Goal: Information Seeking & Learning: Understand process/instructions

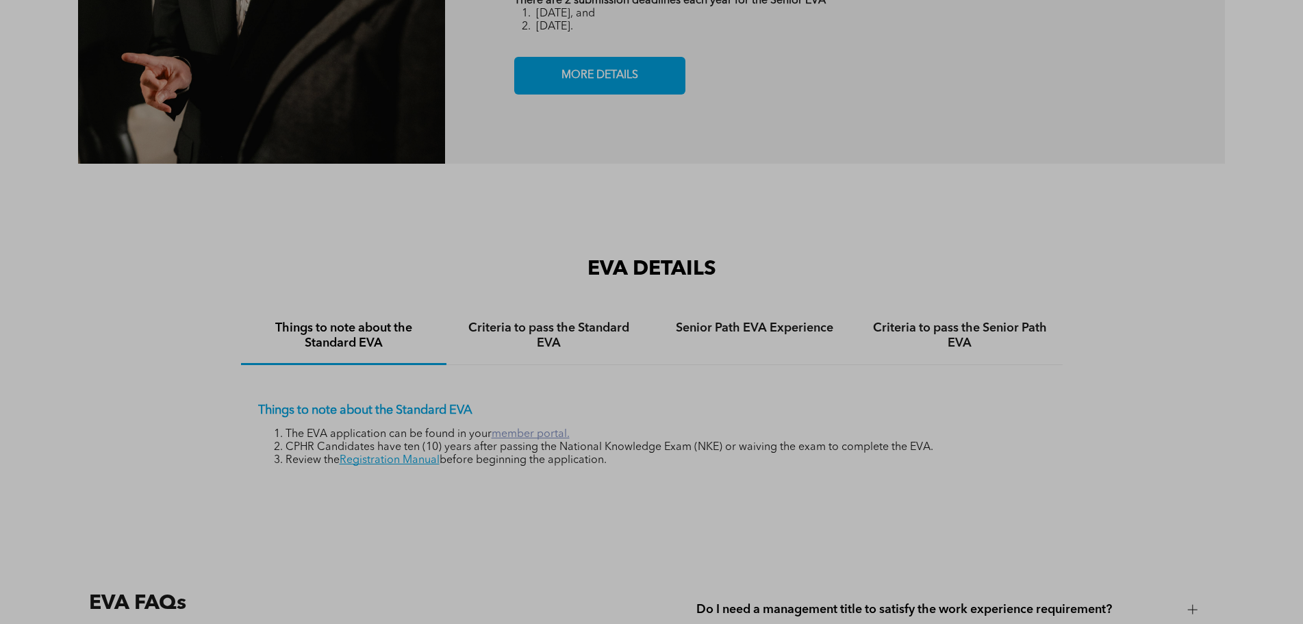
scroll to position [2122, 0]
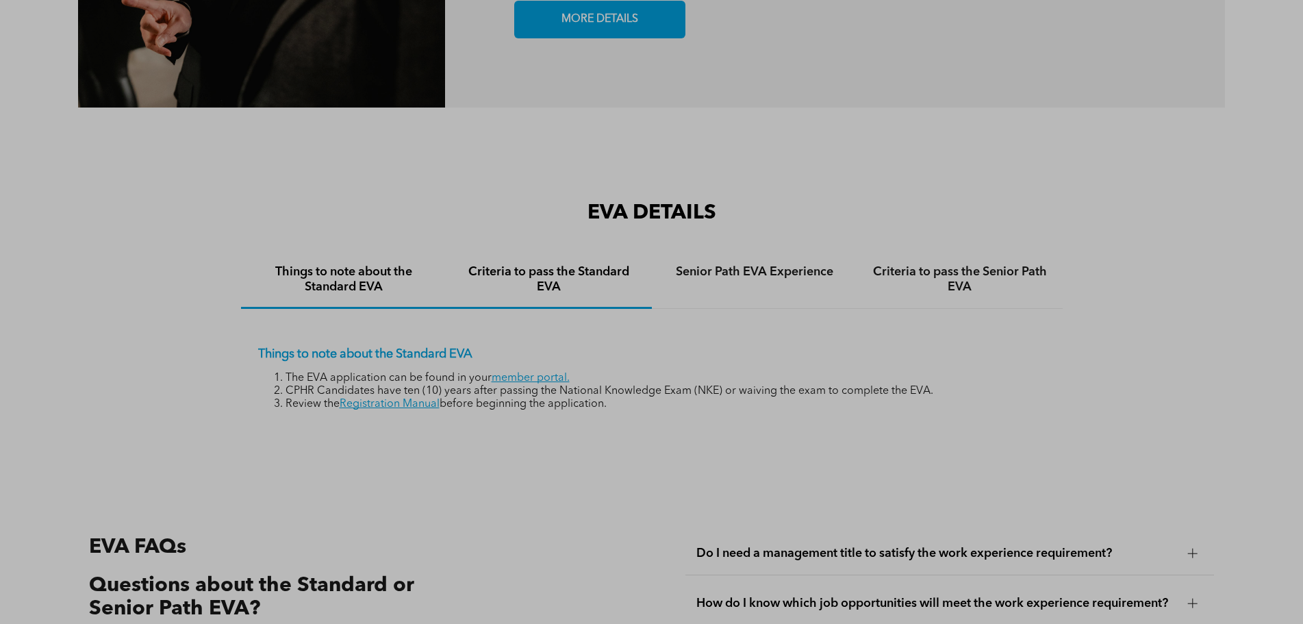
click at [539, 264] on h4 "Criteria to pass the Standard EVA" at bounding box center [549, 279] width 181 height 30
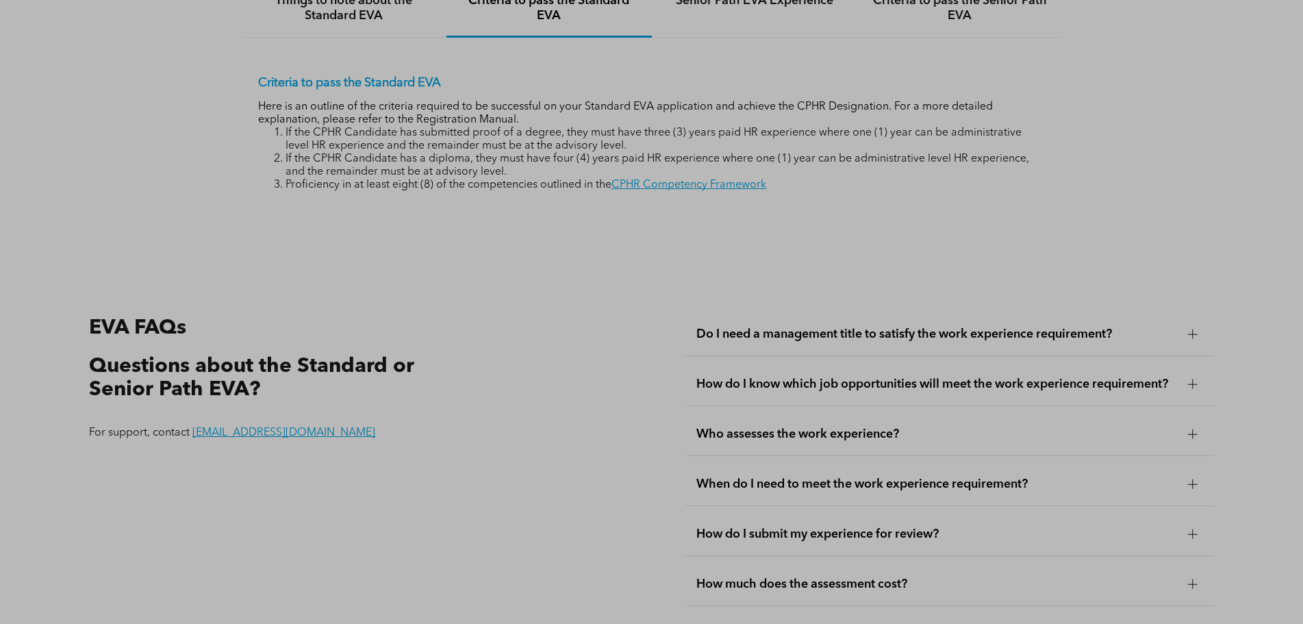
scroll to position [2396, 0]
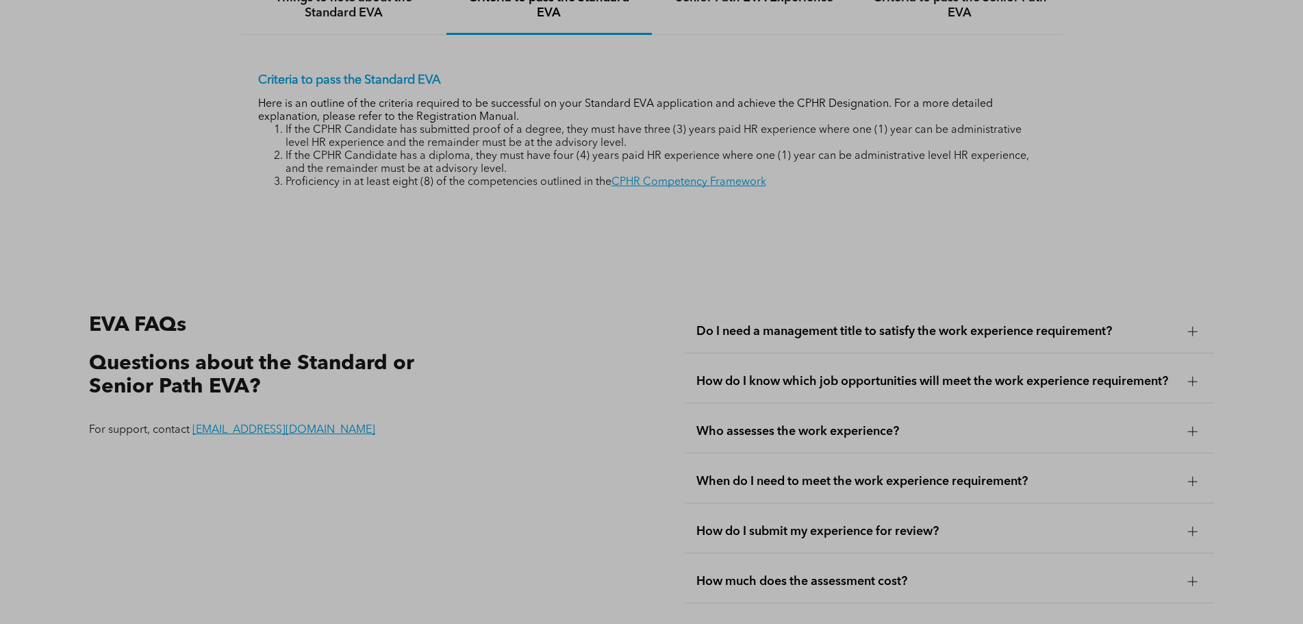
click at [897, 374] on span "How do I know which job opportunities will meet the work experience requirement?" at bounding box center [936, 381] width 481 height 15
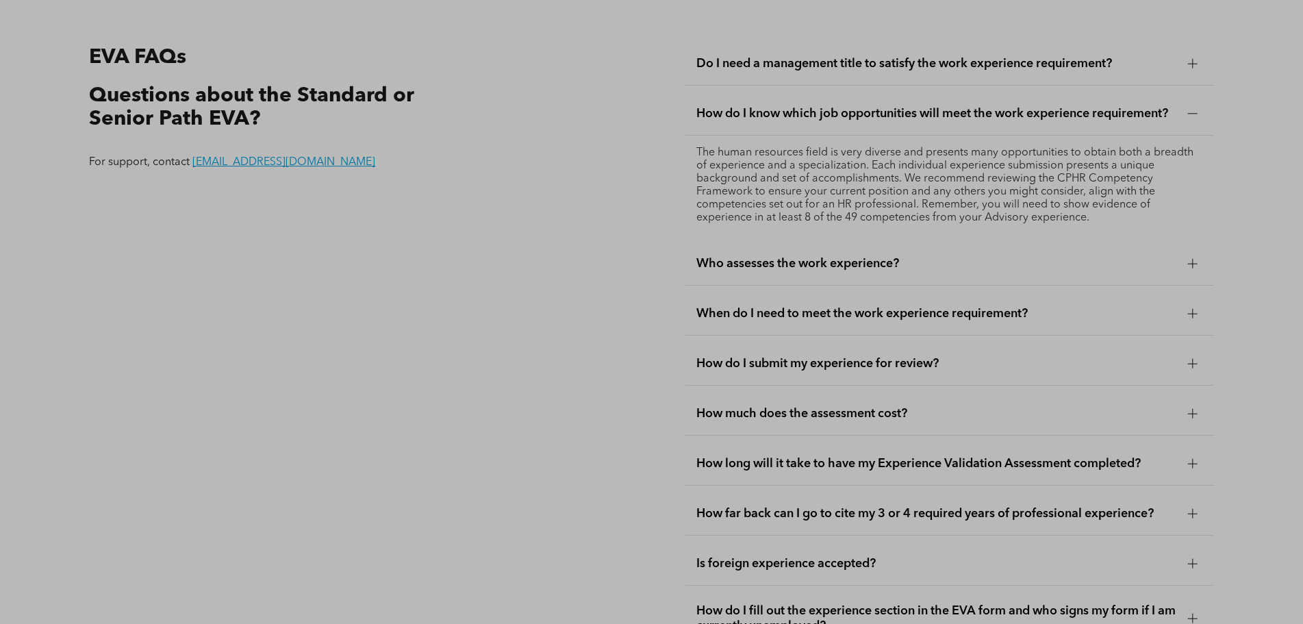
scroll to position [2807, 0]
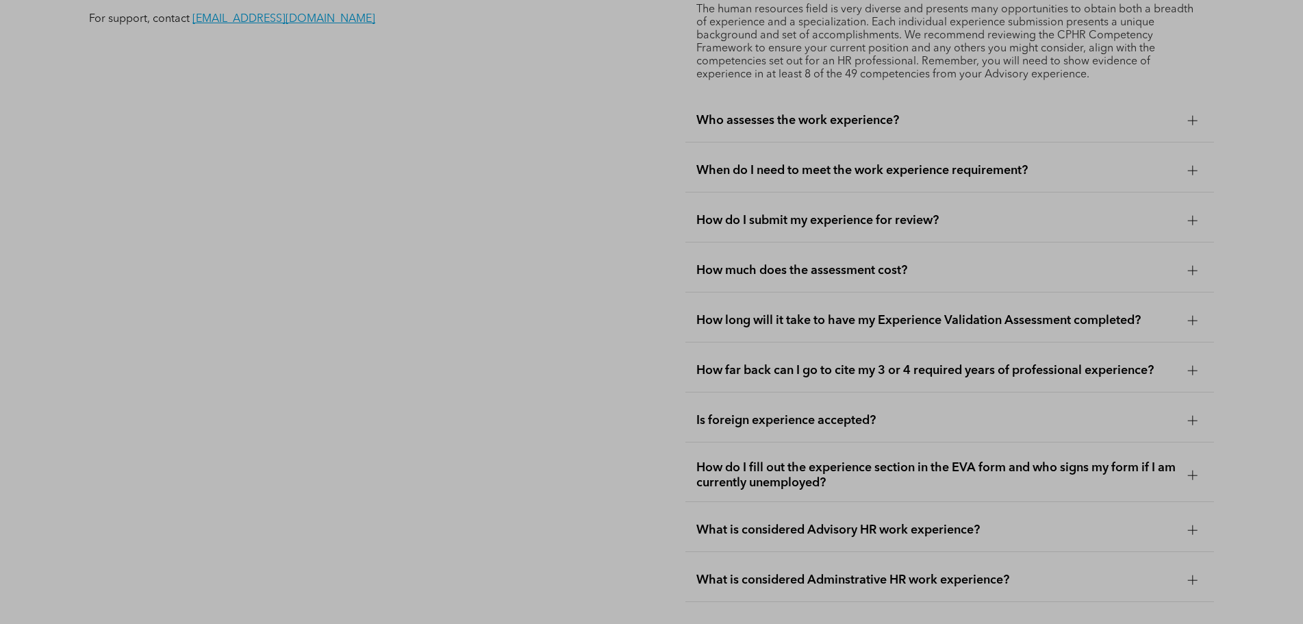
click at [880, 413] on span "Is foreign experience accepted?" at bounding box center [936, 420] width 481 height 15
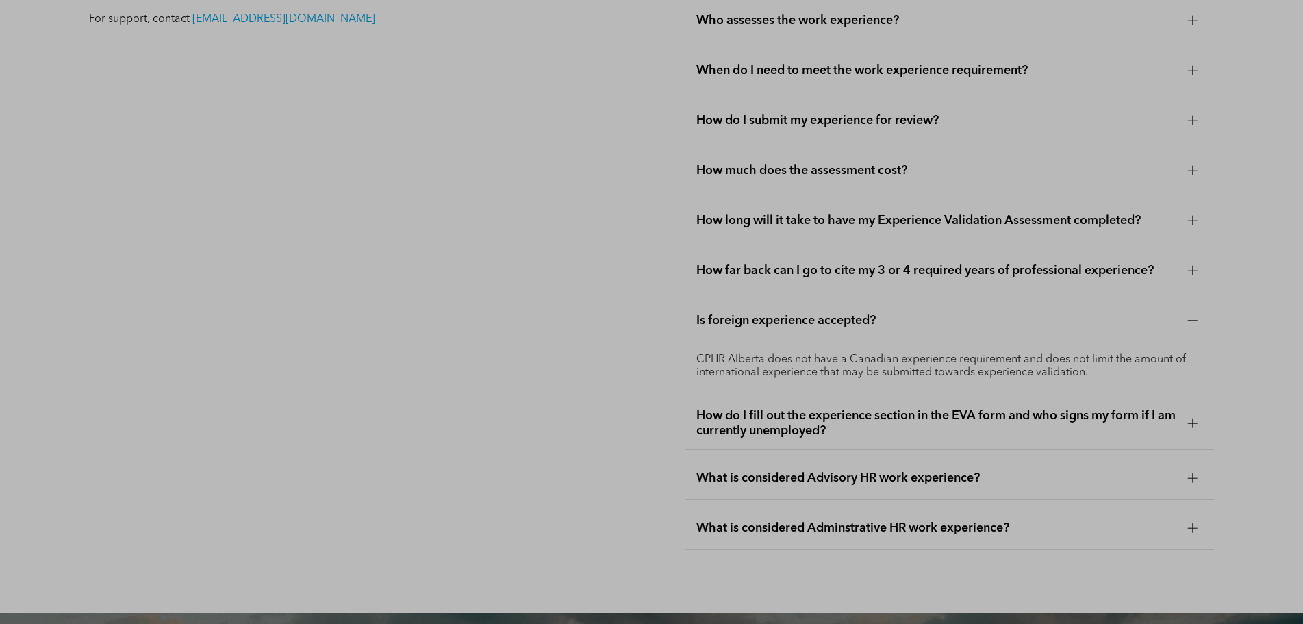
click at [919, 313] on span "Is foreign experience accepted?" at bounding box center [936, 320] width 481 height 15
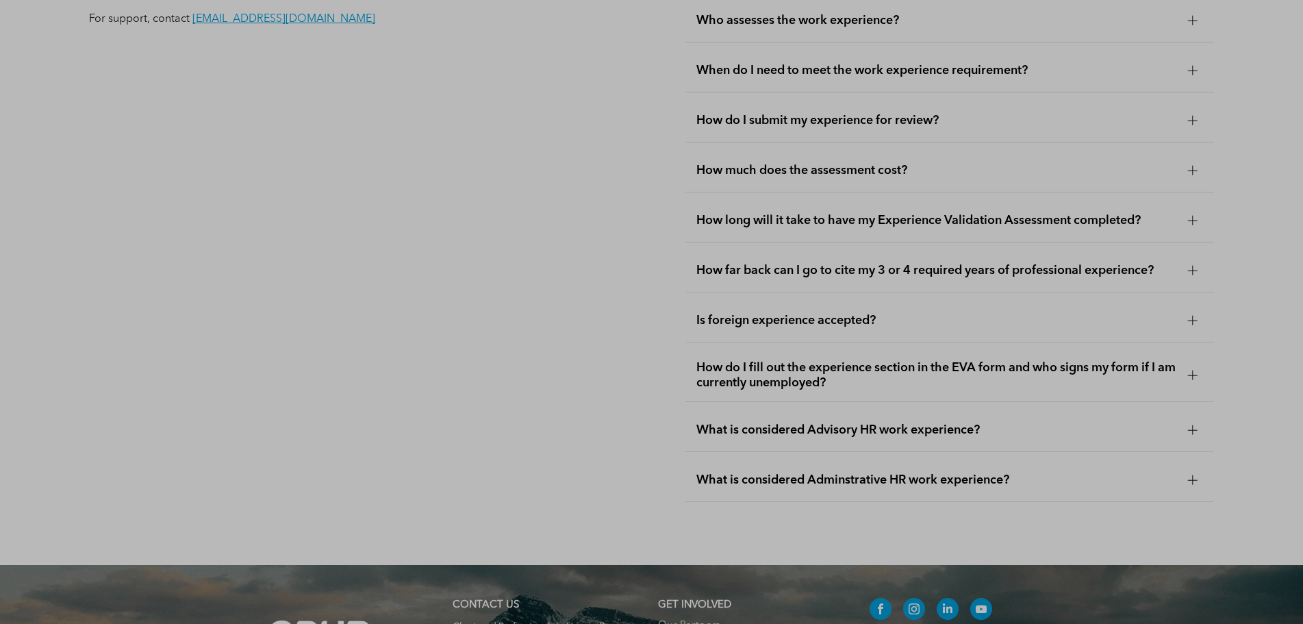
click at [896, 422] on span "What is considered Advisory HR work experience?" at bounding box center [936, 429] width 481 height 15
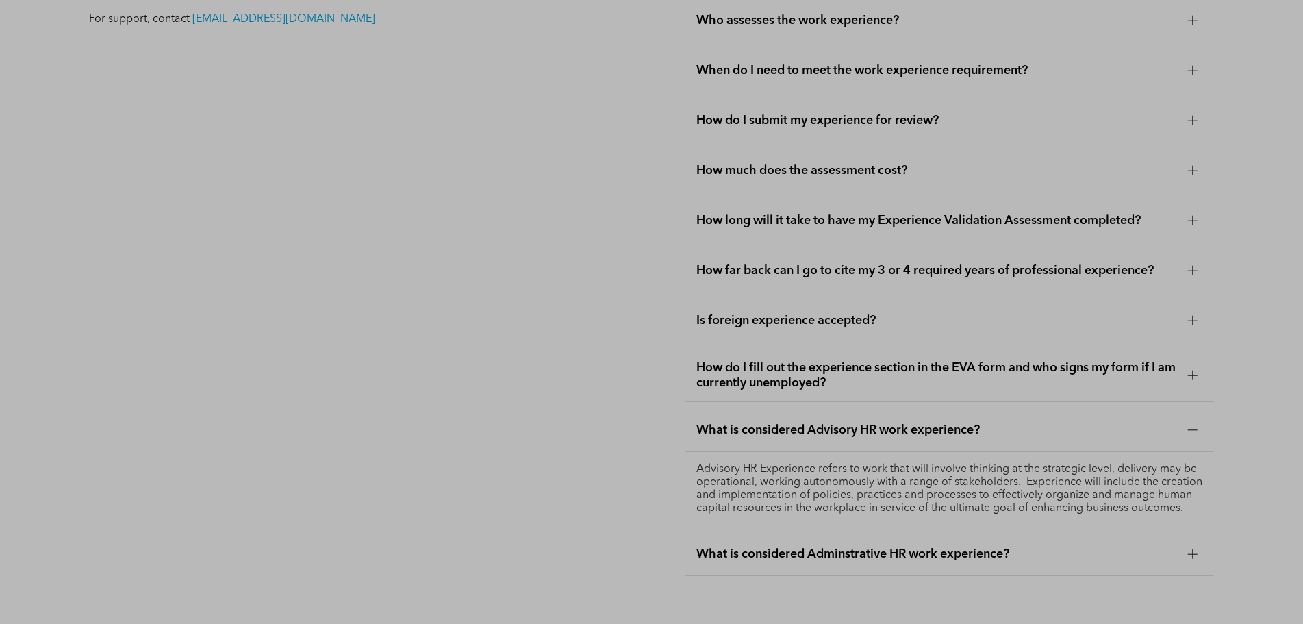
click at [864, 546] on span "What is considered Adminstrative HR work experience?" at bounding box center [936, 553] width 481 height 15
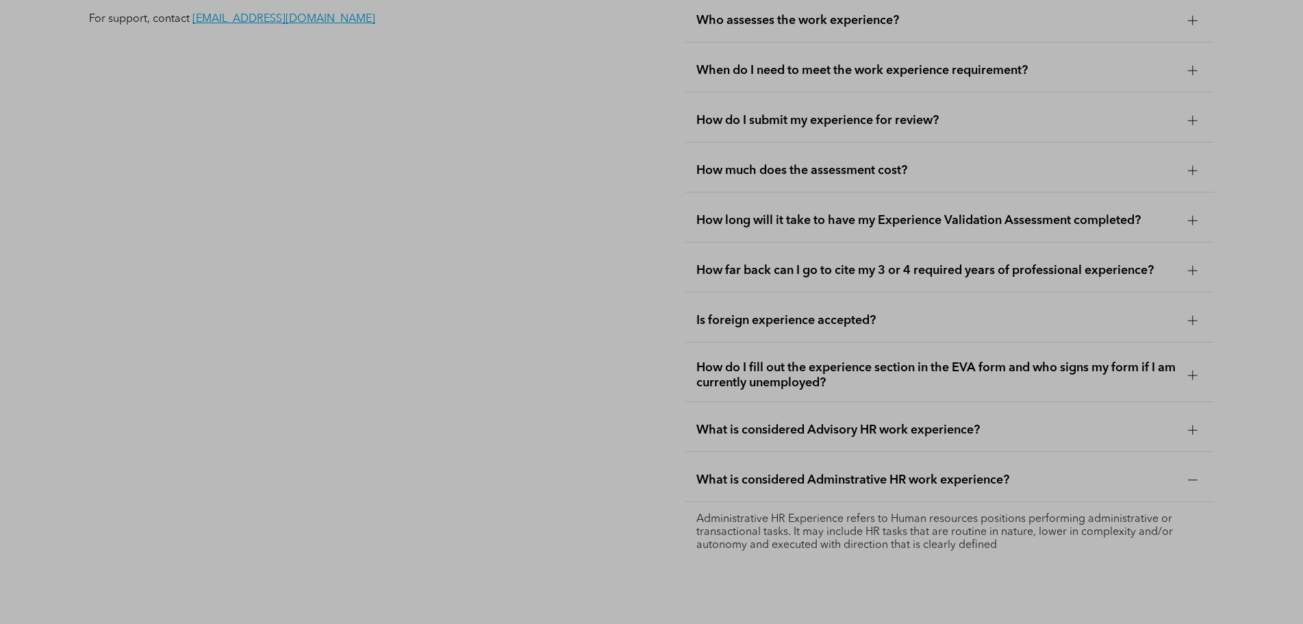
click at [876, 422] on span "What is considered Advisory HR work experience?" at bounding box center [936, 429] width 481 height 15
